Goal: Information Seeking & Learning: Learn about a topic

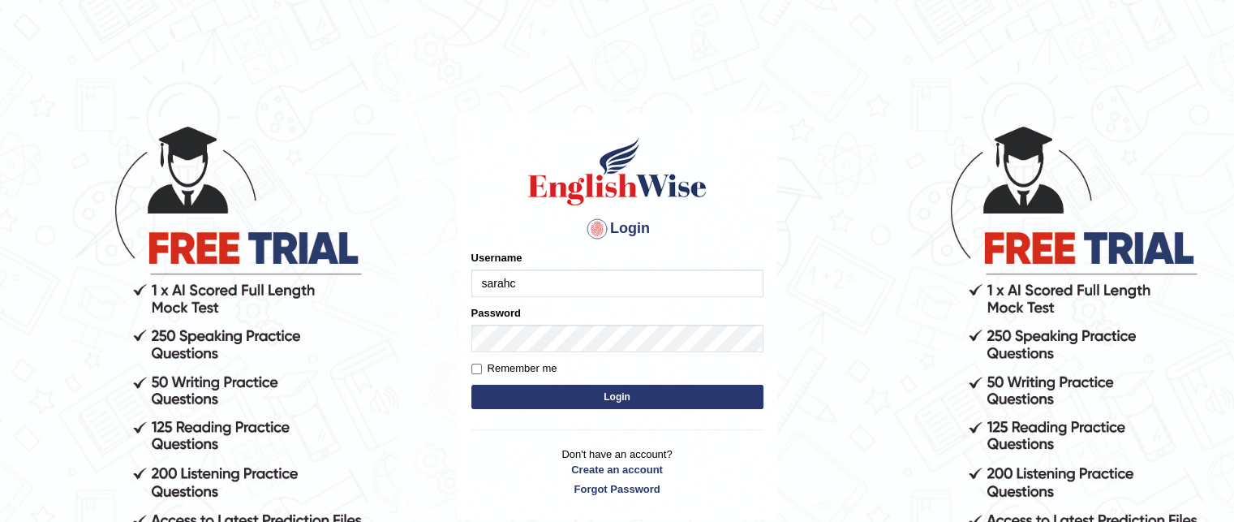
click at [529, 279] on input "sarahc" at bounding box center [617, 283] width 292 height 28
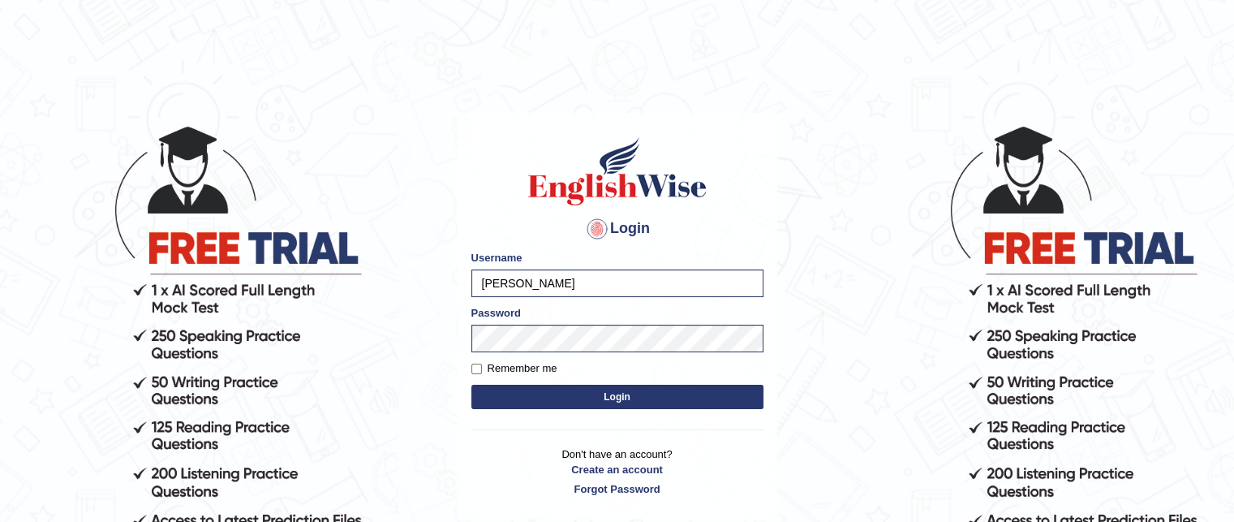
type input "[PERSON_NAME]"
click at [479, 368] on input "Remember me" at bounding box center [476, 369] width 11 height 11
checkbox input "true"
click at [618, 398] on button "Login" at bounding box center [617, 397] width 292 height 24
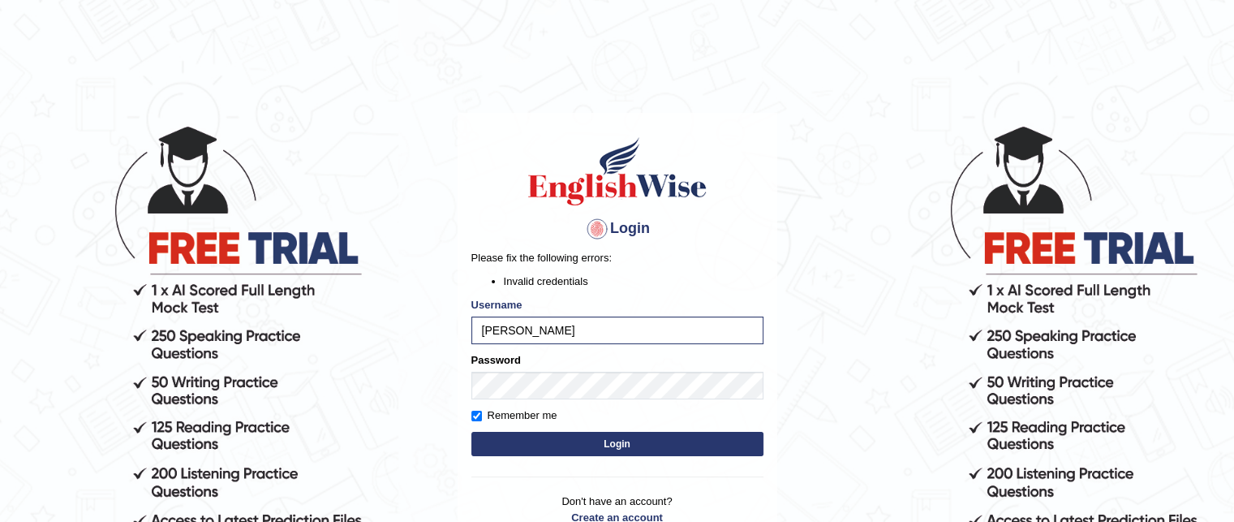
drag, startPoint x: 710, startPoint y: 256, endPoint x: 626, endPoint y: 285, distance: 88.5
click at [710, 256] on p "Please fix the following errors:" at bounding box center [617, 257] width 292 height 15
click at [489, 329] on input "[PERSON_NAME]" at bounding box center [617, 330] width 292 height 28
type input "[PERSON_NAME]"
click at [611, 447] on button "Login" at bounding box center [617, 444] width 292 height 24
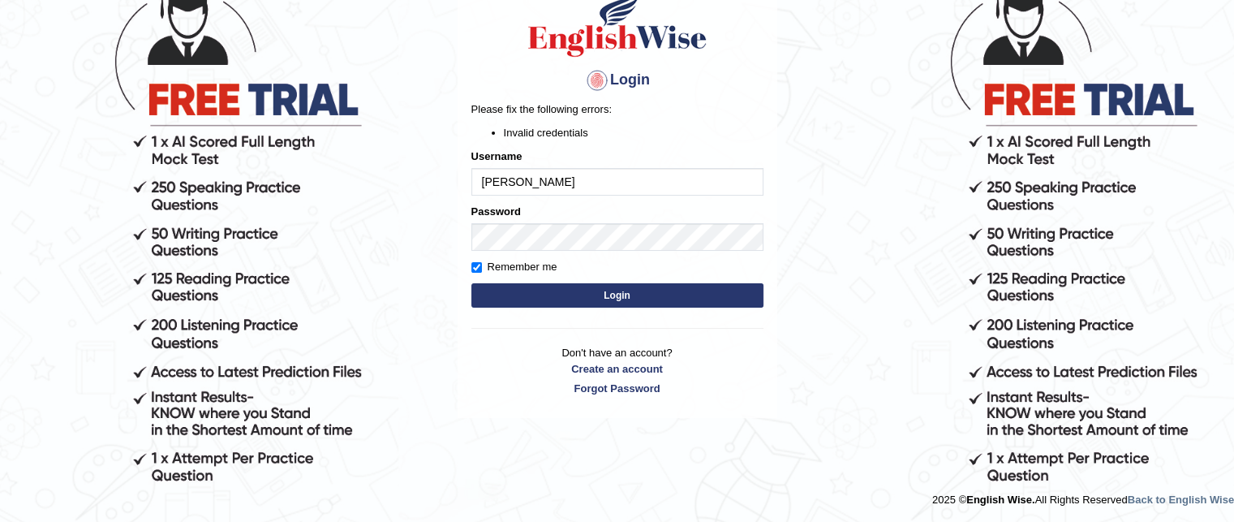
scroll to position [149, 0]
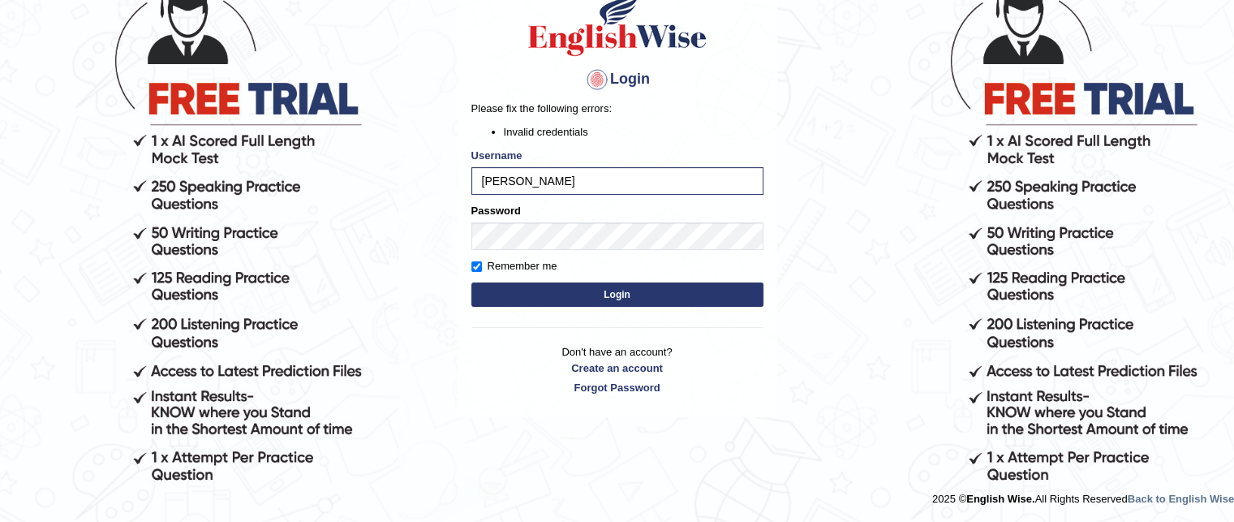
click at [516, 296] on button "Login" at bounding box center [617, 294] width 292 height 24
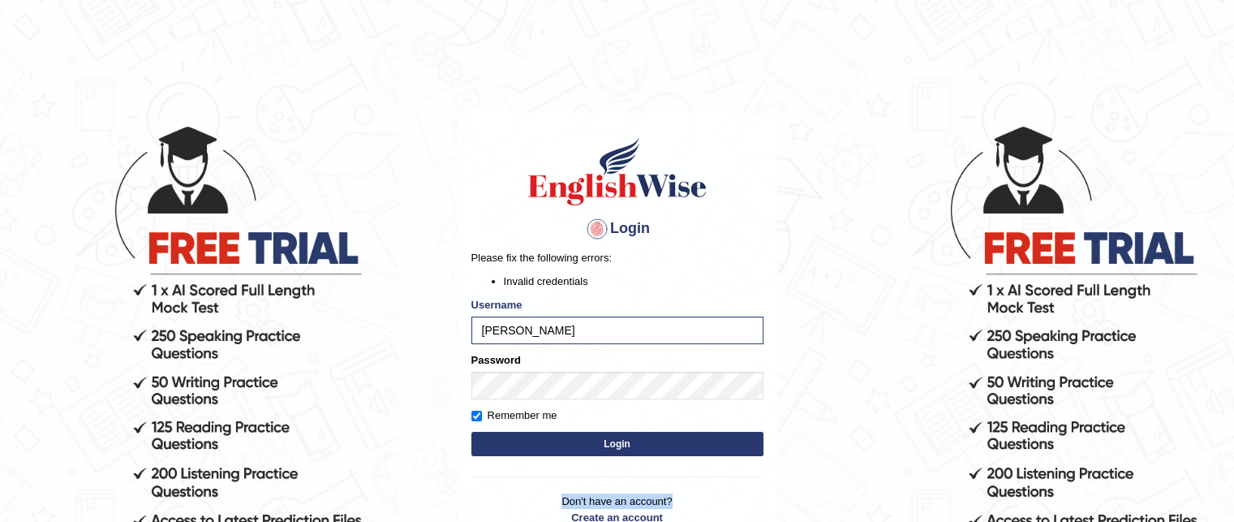
drag, startPoint x: 648, startPoint y: 467, endPoint x: 743, endPoint y: 485, distance: 96.6
click at [743, 485] on div "Login Please fix the following errors: Invalid credentials Username Sarah C Pas…" at bounding box center [618, 340] width 320 height 454
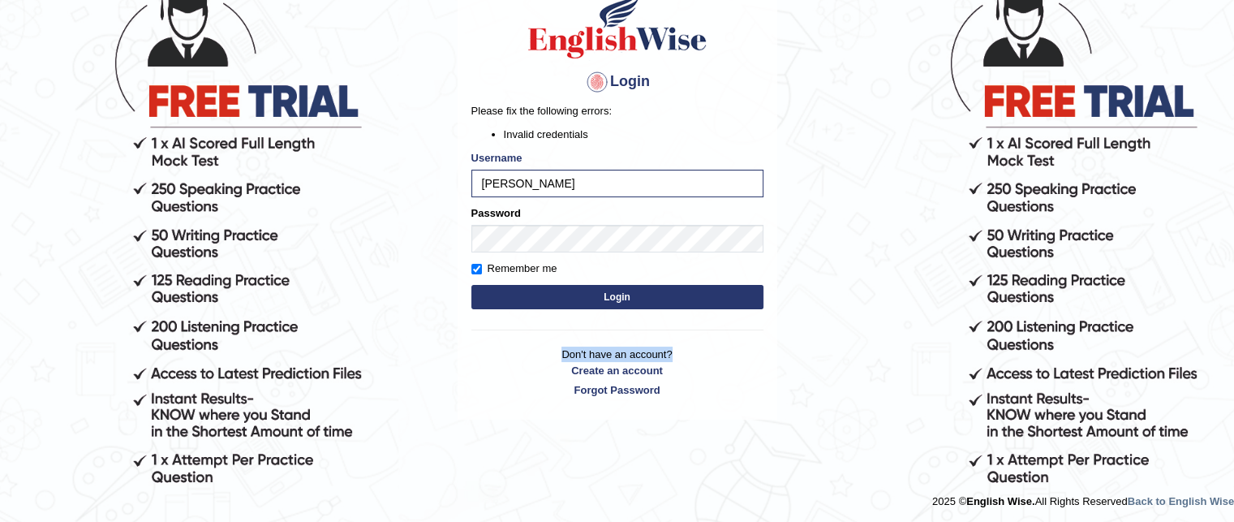
scroll to position [149, 0]
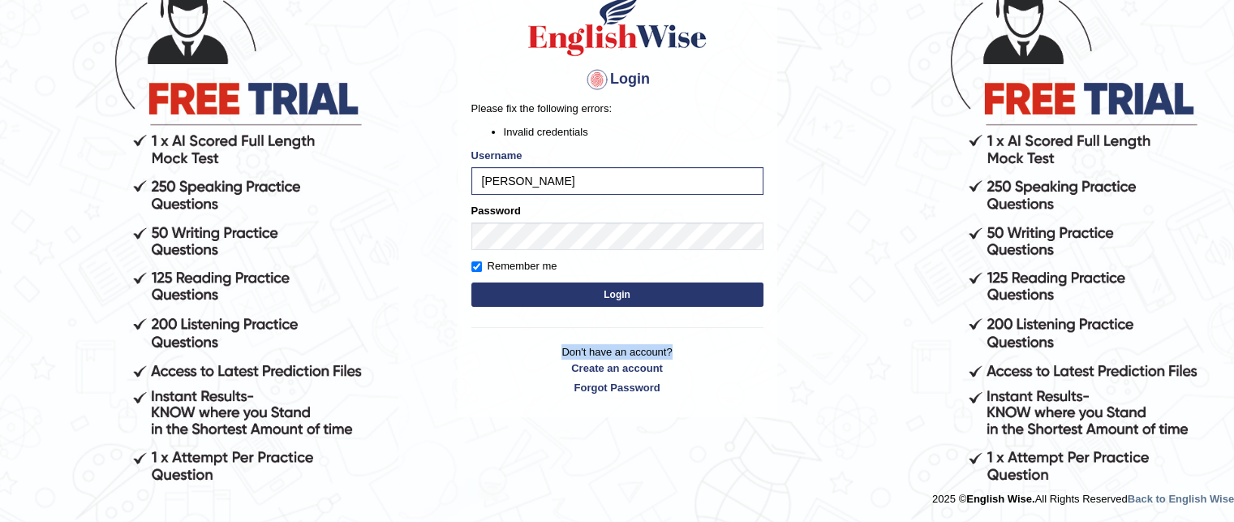
click at [623, 298] on button "Login" at bounding box center [617, 294] width 292 height 24
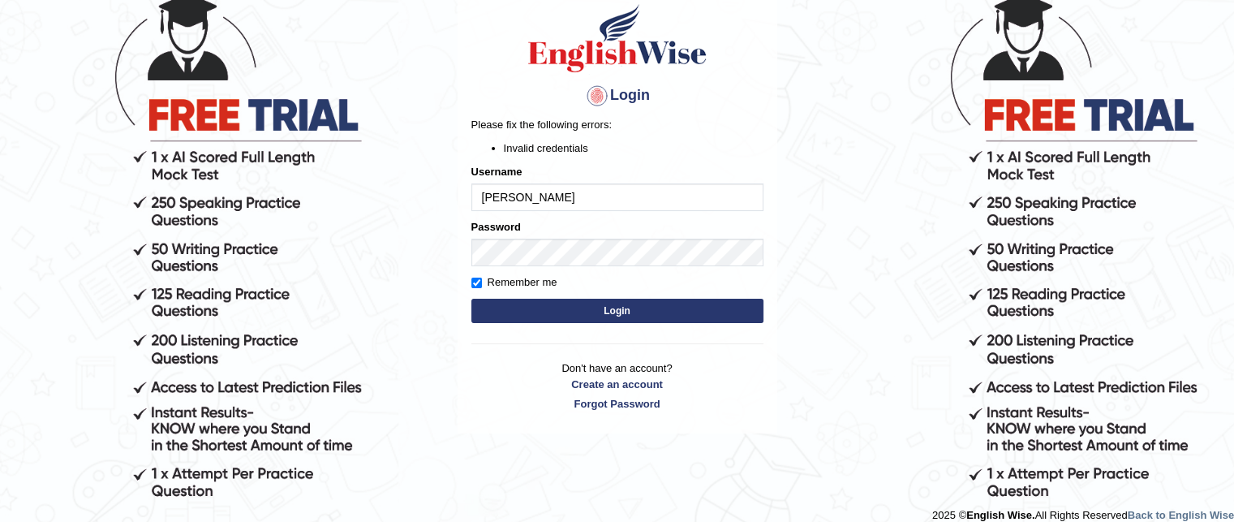
scroll to position [149, 0]
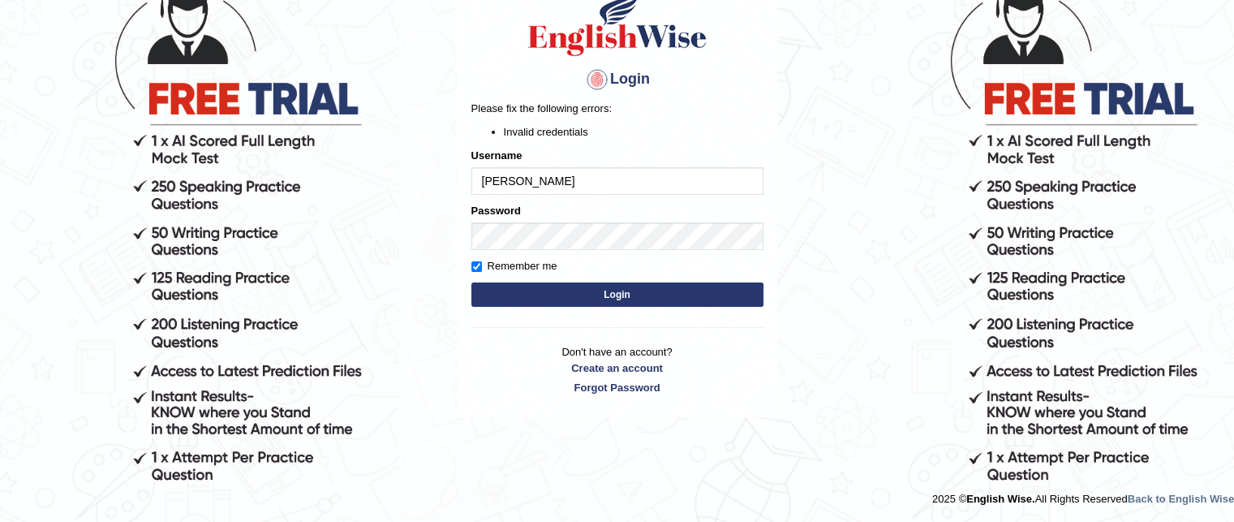
click at [515, 179] on input "Sarah C" at bounding box center [617, 181] width 292 height 28
type input "SarahC"
click at [513, 291] on button "Login" at bounding box center [617, 294] width 292 height 24
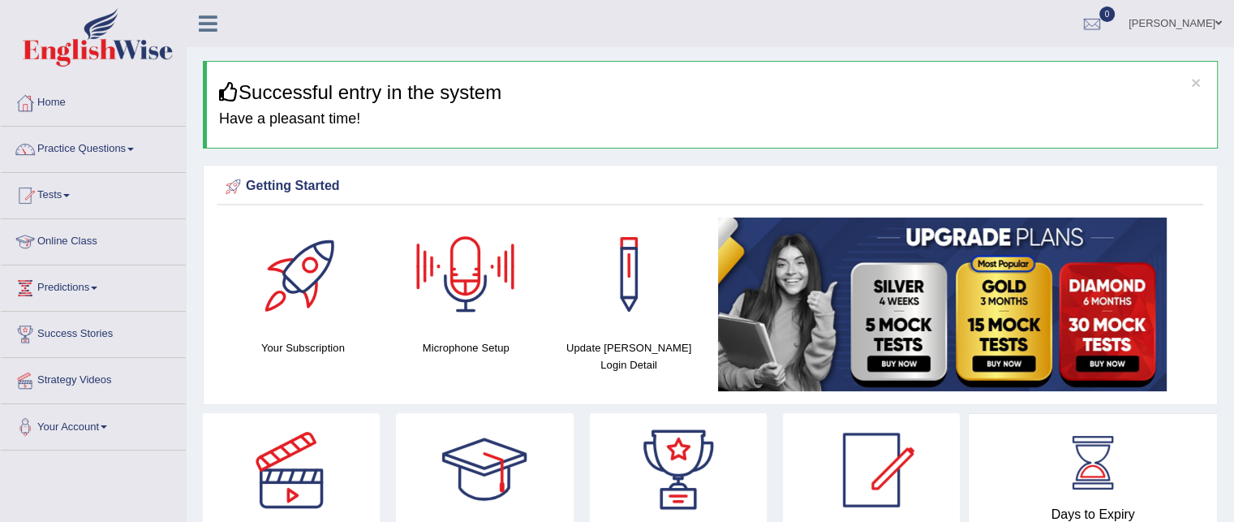
click at [70, 239] on link "Online Class" at bounding box center [93, 239] width 185 height 41
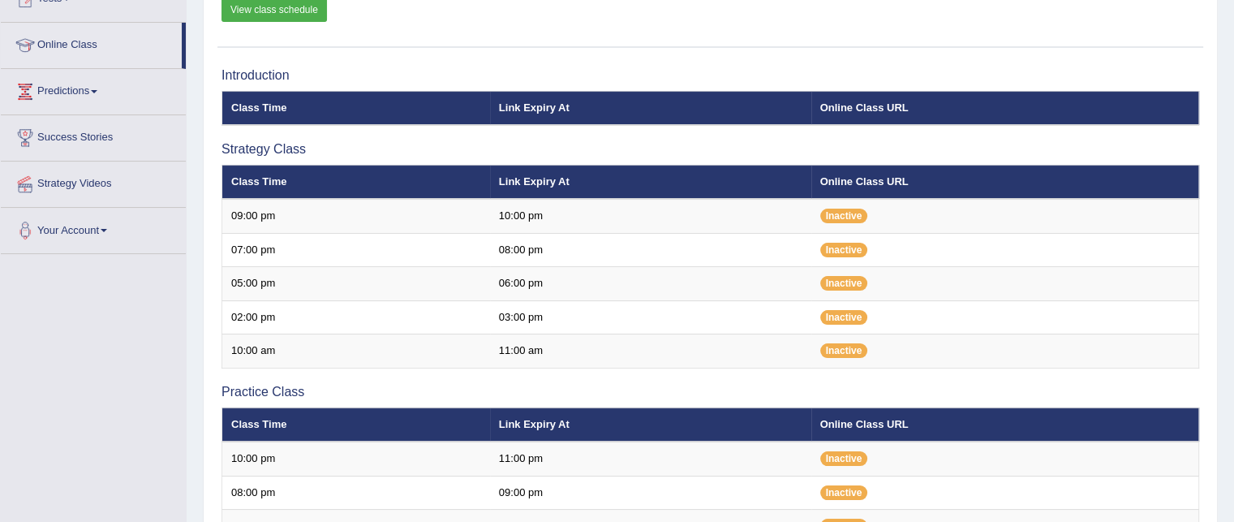
scroll to position [227, 0]
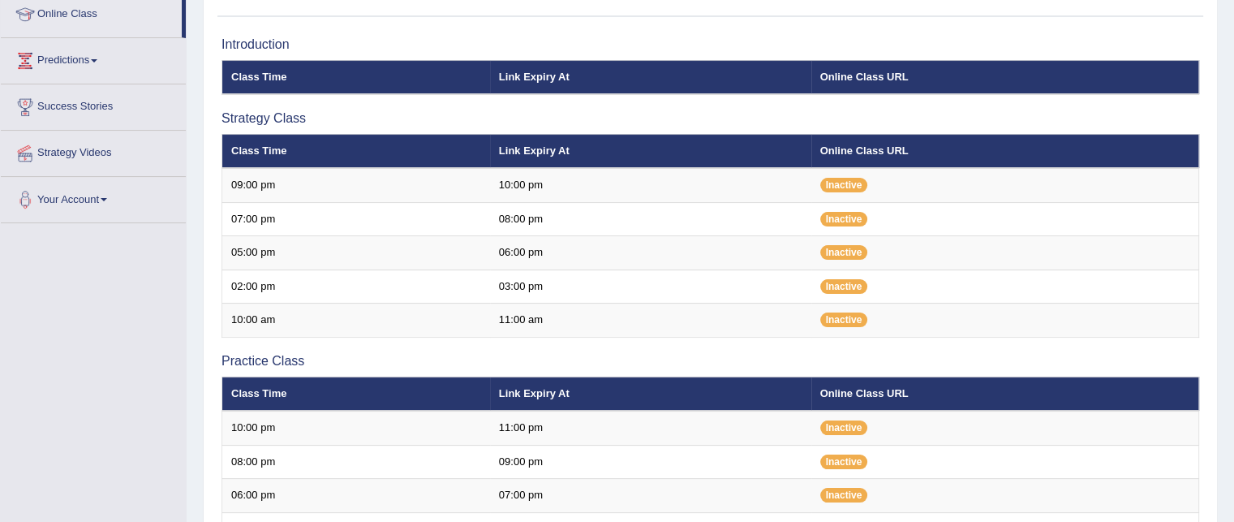
click at [88, 151] on link "Strategy Videos" at bounding box center [93, 151] width 185 height 41
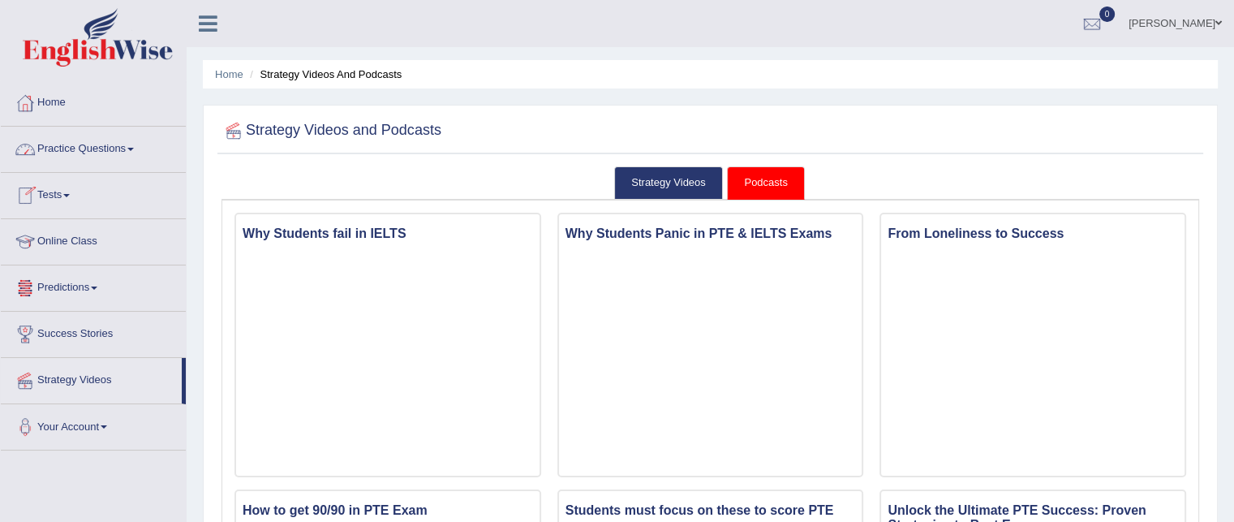
click at [62, 149] on link "Practice Questions" at bounding box center [93, 147] width 185 height 41
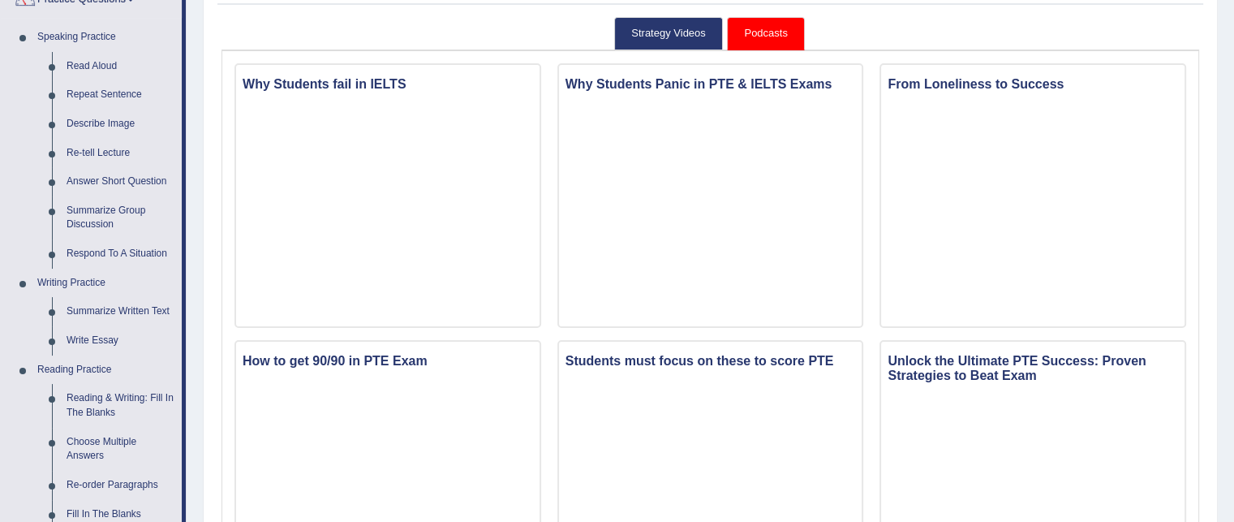
scroll to position [162, 0]
